Goal: Navigation & Orientation: Find specific page/section

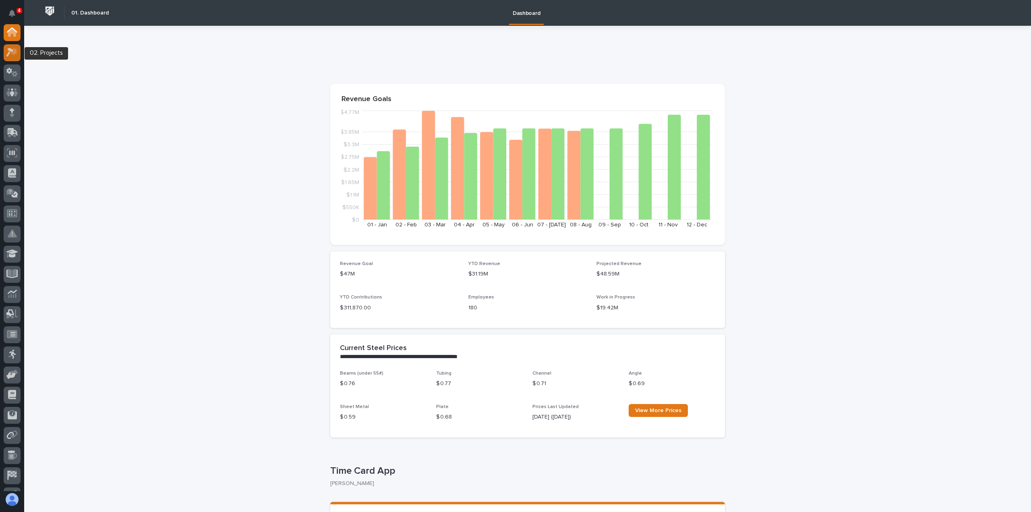
click at [16, 50] on icon at bounding box center [14, 52] width 7 height 8
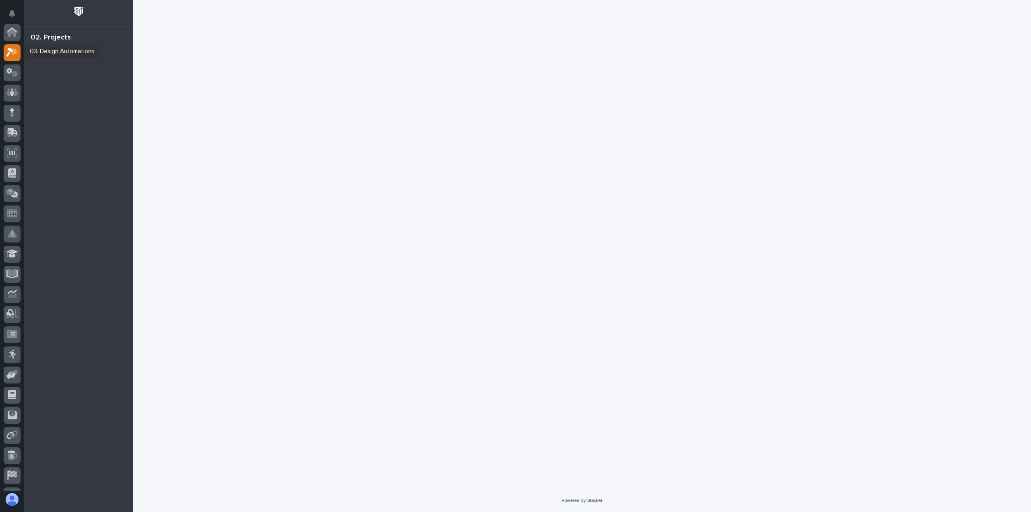
scroll to position [20, 0]
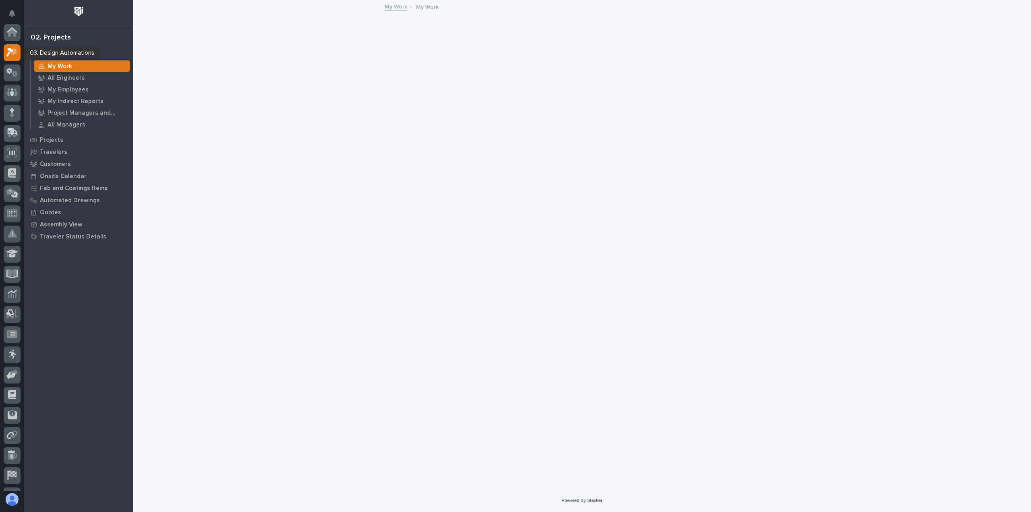
scroll to position [20, 0]
click at [48, 211] on p "Quotes" at bounding box center [50, 212] width 21 height 7
